Goal: Check status: Check status

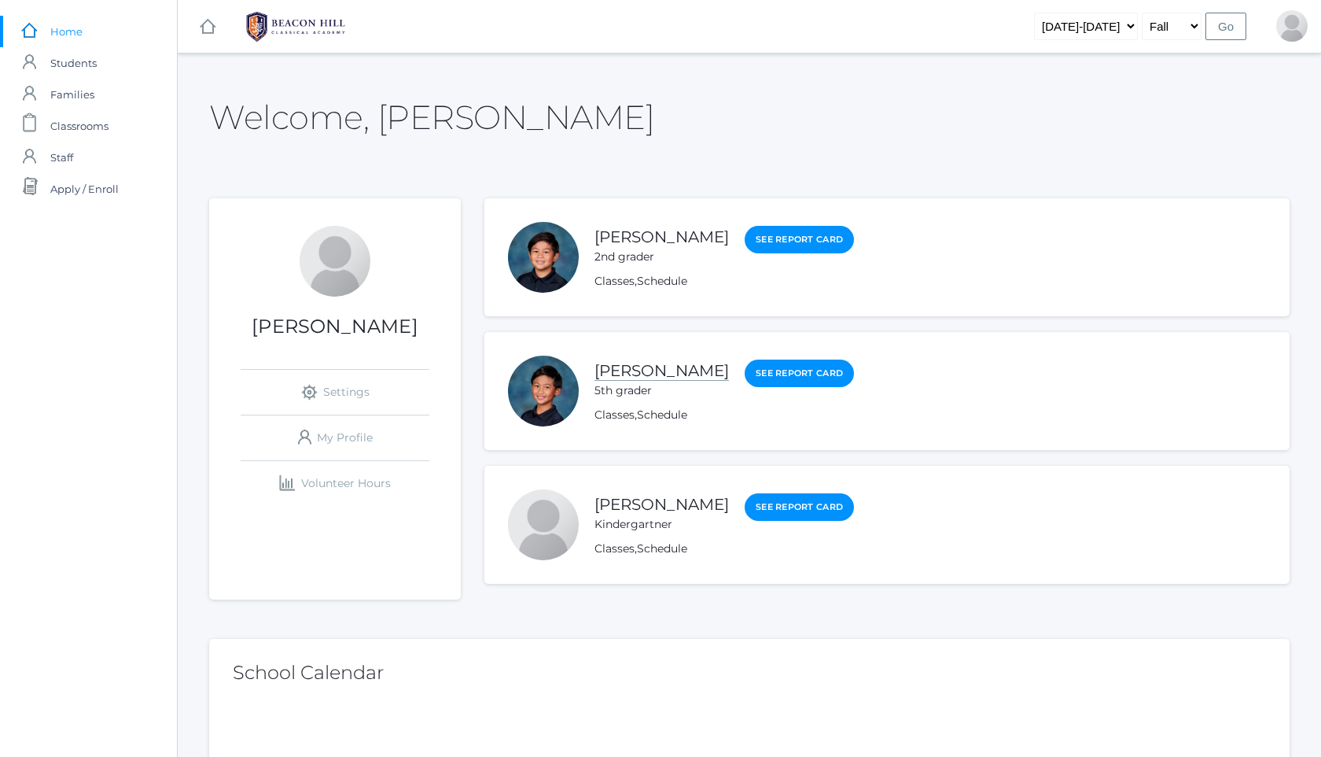
click at [657, 378] on link "[PERSON_NAME]" at bounding box center [662, 371] width 135 height 20
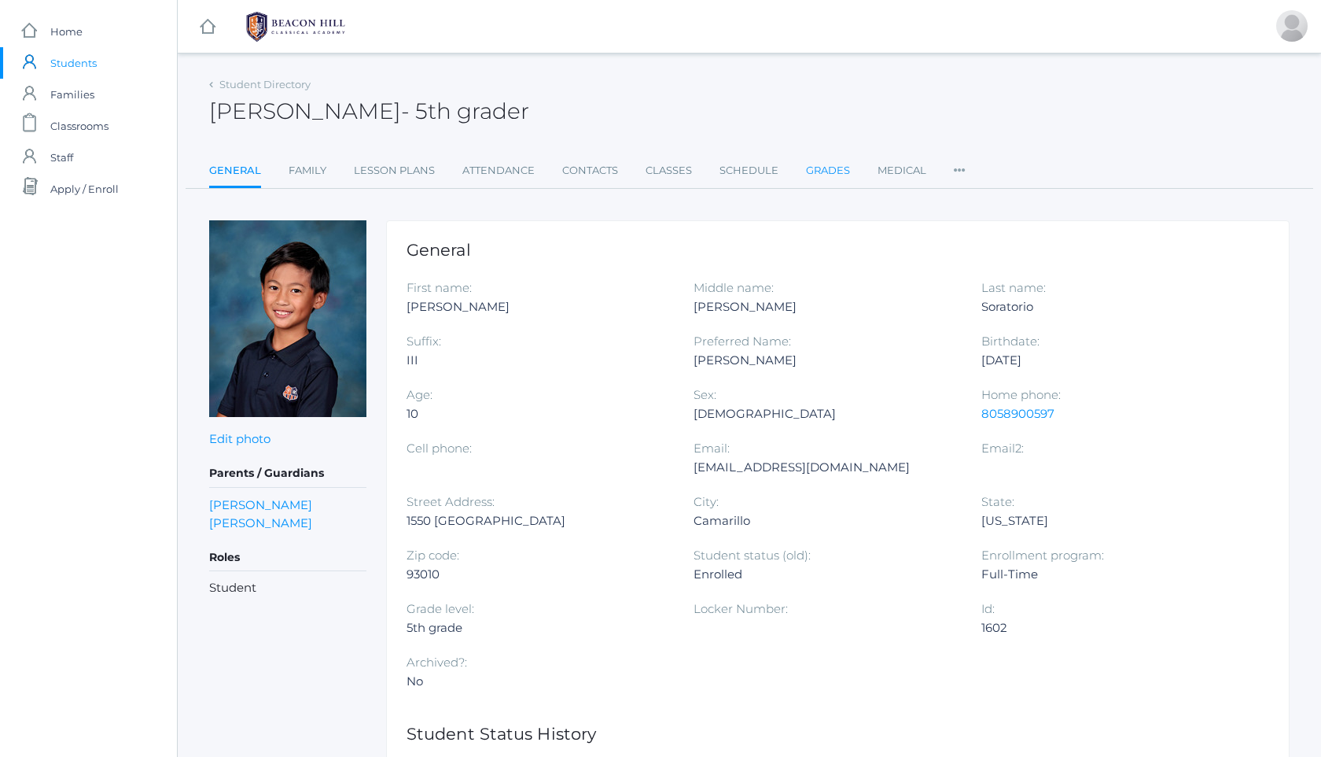
click at [832, 182] on link "Grades" at bounding box center [828, 170] width 44 height 31
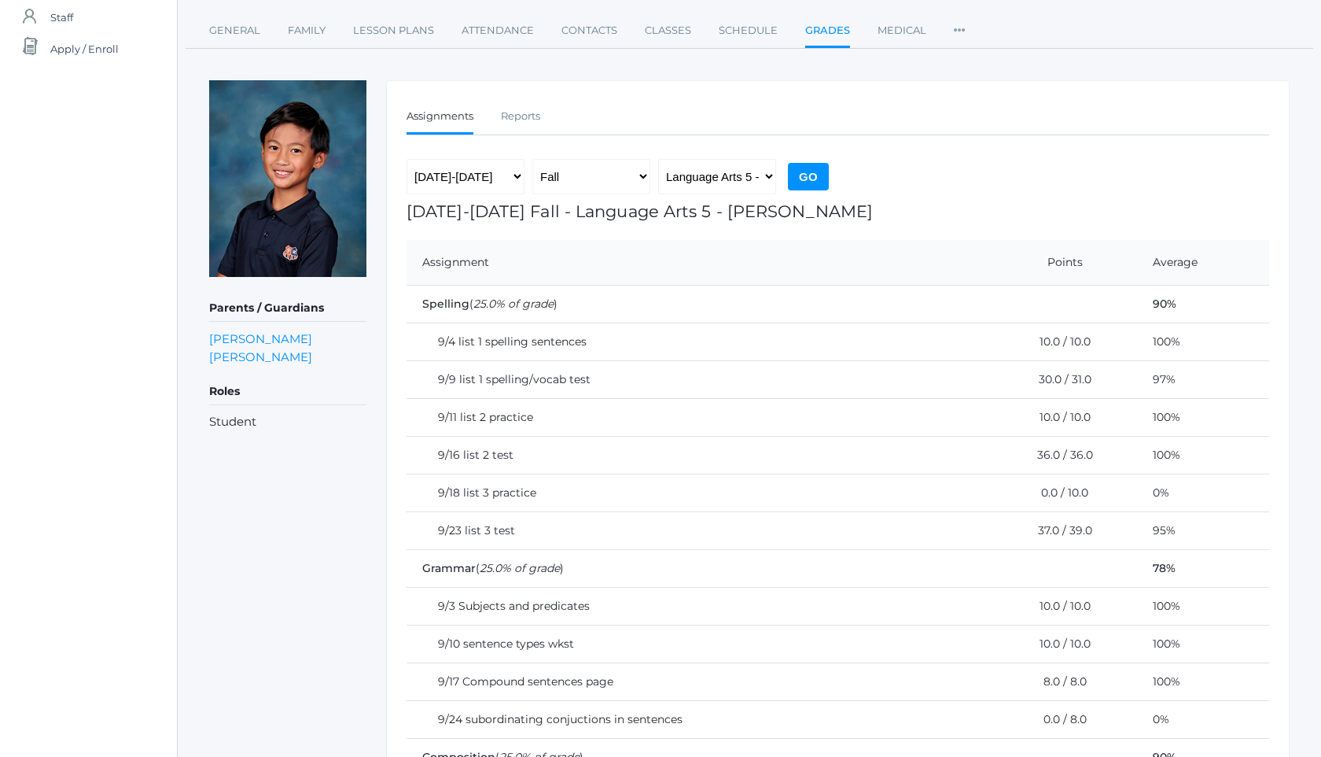
scroll to position [123, 0]
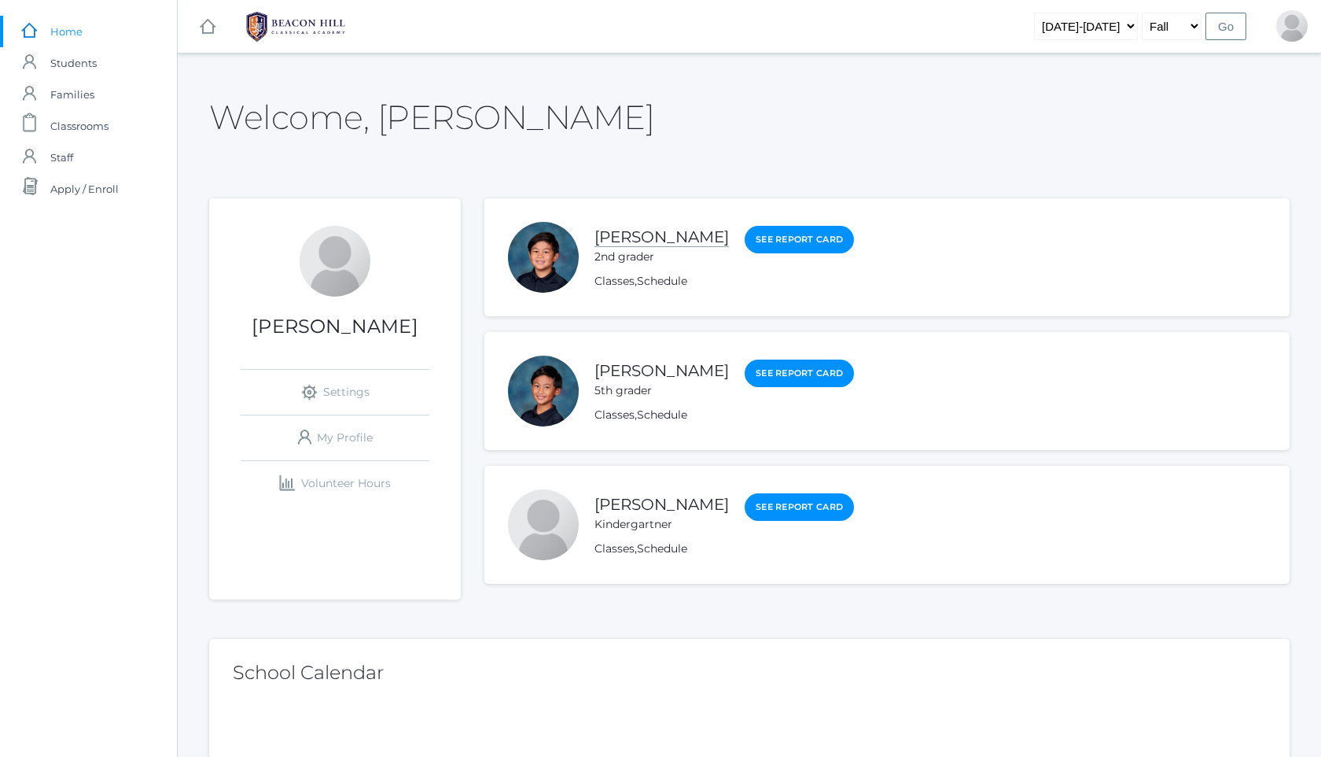
click at [613, 229] on link "[PERSON_NAME]" at bounding box center [662, 237] width 135 height 20
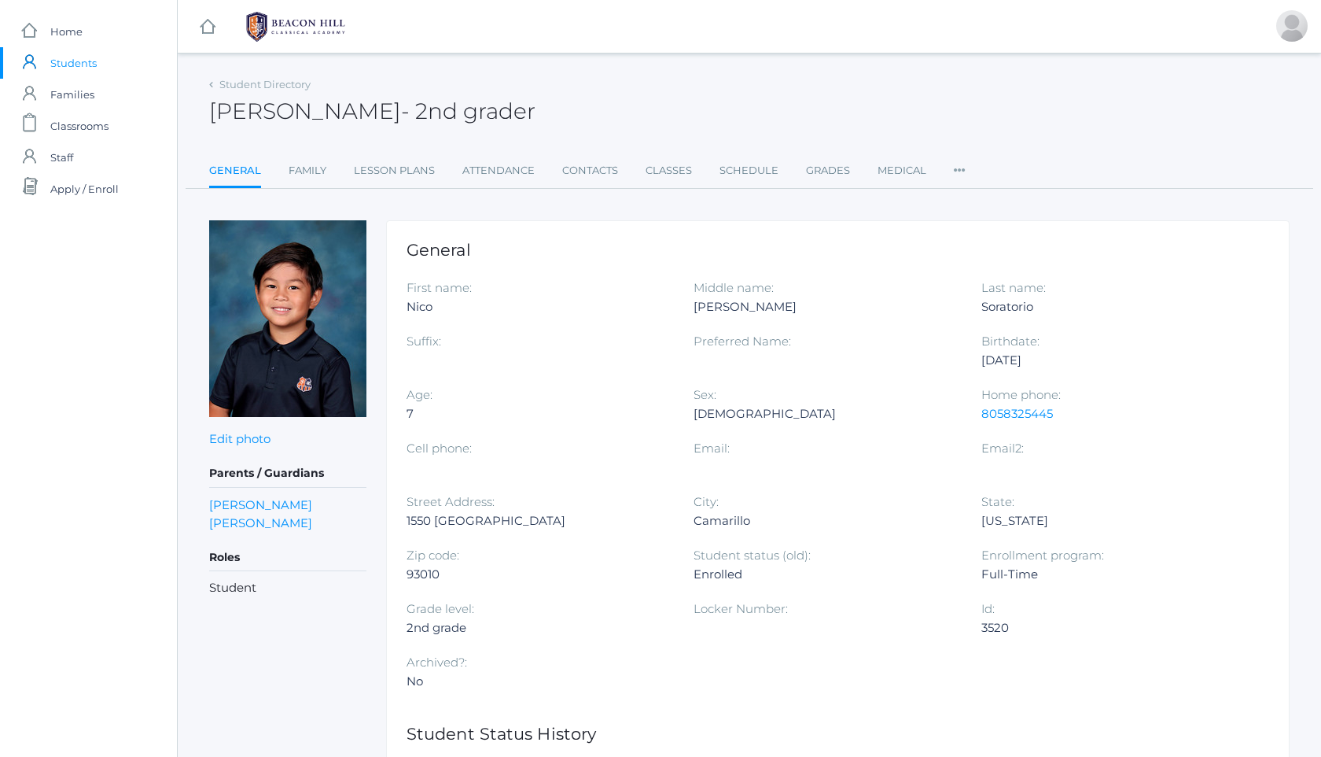
click at [801, 165] on ul "General Family Lesson Plans Attendance Contacts Classes Schedule Grades Medical…" at bounding box center [749, 172] width 1081 height 34
click at [808, 168] on link "Grades" at bounding box center [828, 170] width 44 height 31
